Goal: Task Accomplishment & Management: Manage account settings

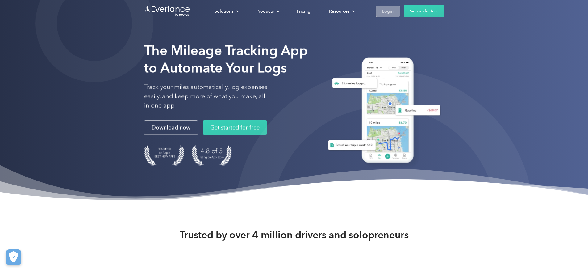
click at [394, 10] on div "Login" at bounding box center [387, 11] width 11 height 8
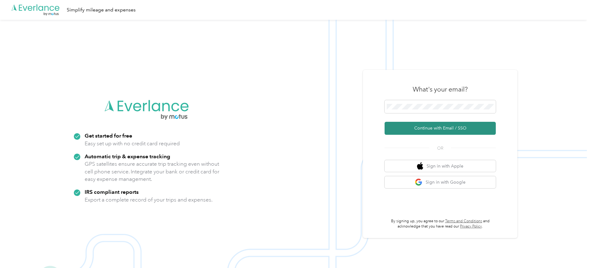
click at [410, 128] on button "Continue with Email / SSO" at bounding box center [439, 128] width 111 height 13
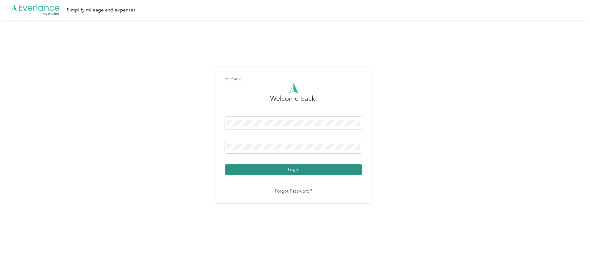
click at [276, 168] on button "Login" at bounding box center [293, 169] width 137 height 11
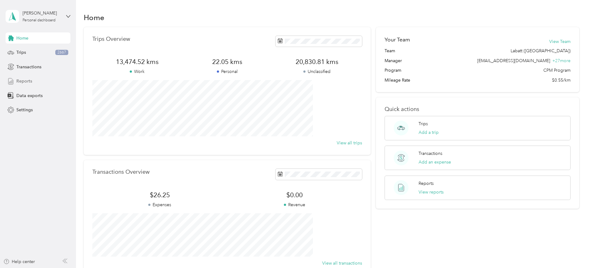
click at [27, 79] on span "Reports" at bounding box center [24, 81] width 16 height 6
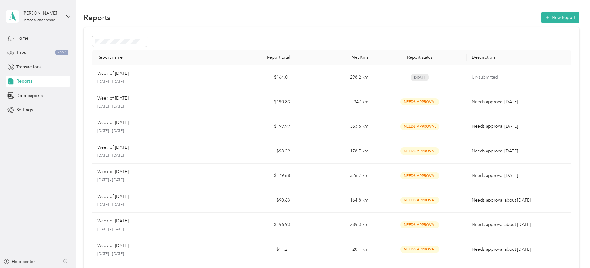
click at [217, 80] on td "Week of [DATE] [DATE] - [DATE]" at bounding box center [154, 77] width 125 height 25
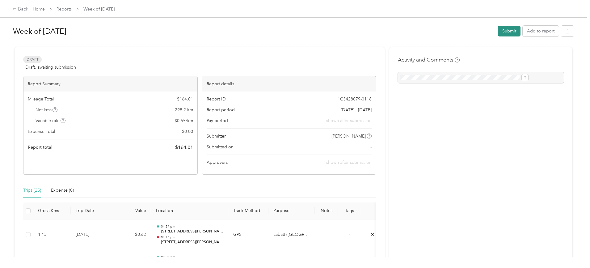
click at [498, 31] on button "Submit" at bounding box center [509, 31] width 23 height 11
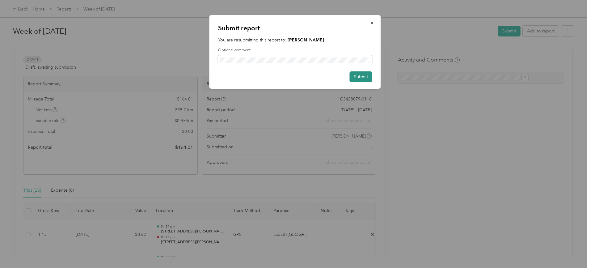
click at [355, 80] on button "Submit" at bounding box center [360, 76] width 23 height 11
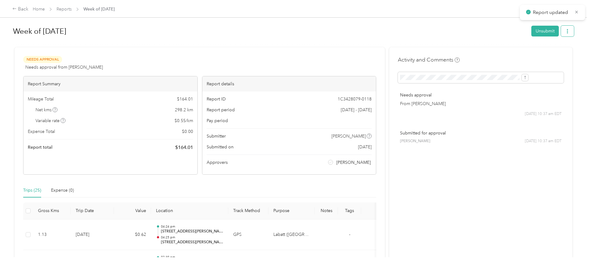
click at [565, 31] on icon "button" at bounding box center [567, 31] width 4 height 4
click at [497, 53] on span "Download" at bounding box center [499, 54] width 20 height 6
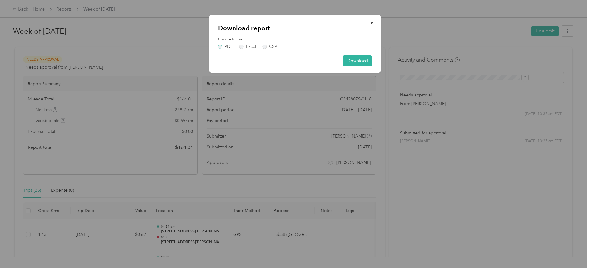
click at [218, 46] on label "PDF" at bounding box center [225, 46] width 15 height 4
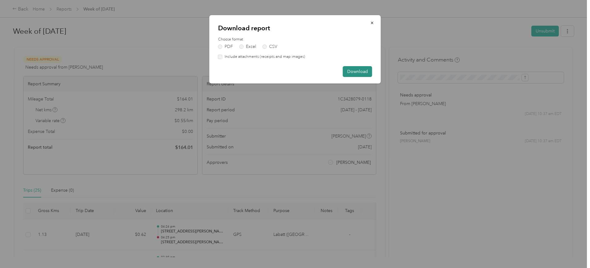
click at [354, 72] on button "Download" at bounding box center [357, 71] width 29 height 11
